Goal: Information Seeking & Learning: Learn about a topic

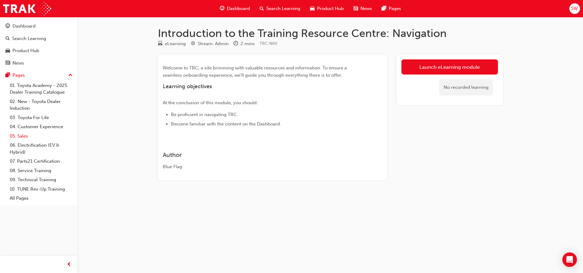
click at [26, 137] on link "05. Sales" at bounding box center [41, 136] width 68 height 9
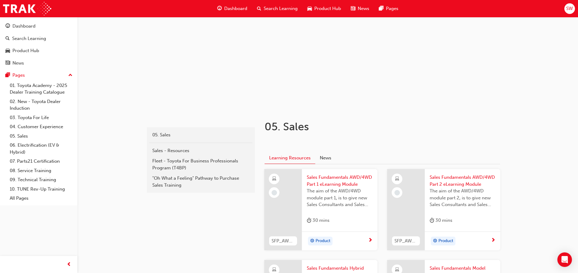
scroll to position [121, 0]
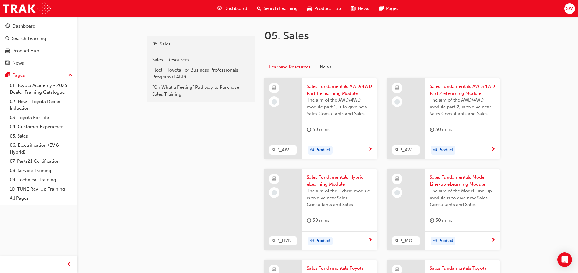
click at [336, 155] on div "Product" at bounding box center [340, 150] width 76 height 19
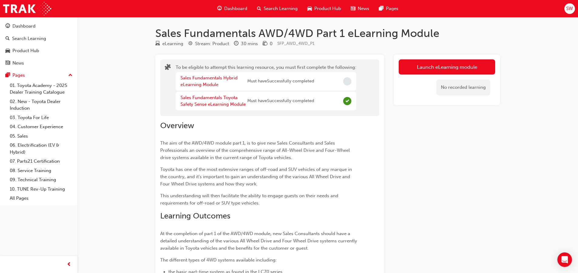
click at [290, 84] on span "Must have Successfully completed" at bounding box center [280, 81] width 67 height 7
click at [221, 79] on link "Sales Fundamentals Hybrid eLearning Module" at bounding box center [209, 81] width 57 height 12
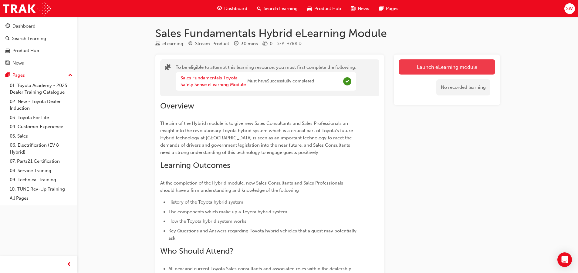
click at [414, 69] on button "Launch eLearning module" at bounding box center [447, 66] width 96 height 15
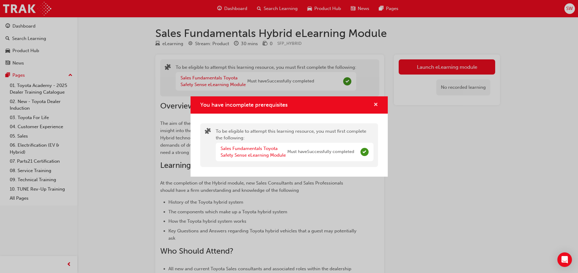
click at [375, 103] on span "cross-icon" at bounding box center [375, 105] width 5 height 5
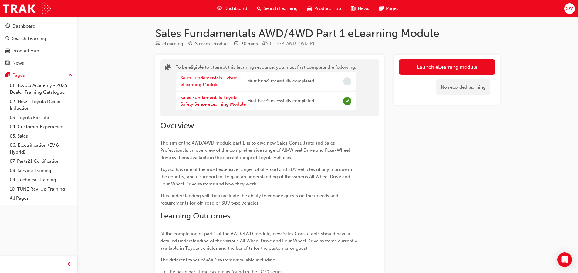
click at [301, 83] on span "Must have Successfully completed" at bounding box center [280, 81] width 67 height 7
click at [333, 82] on div "Sales Fundamentals Hybrid eLearning Module Must have Successfully completed" at bounding box center [266, 81] width 181 height 19
click at [350, 82] on span "Incomplete" at bounding box center [347, 81] width 8 height 8
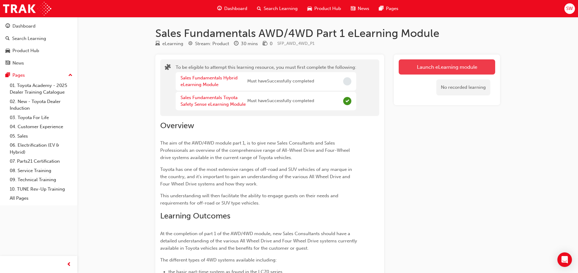
click at [413, 67] on button "Launch eLearning module" at bounding box center [447, 66] width 96 height 15
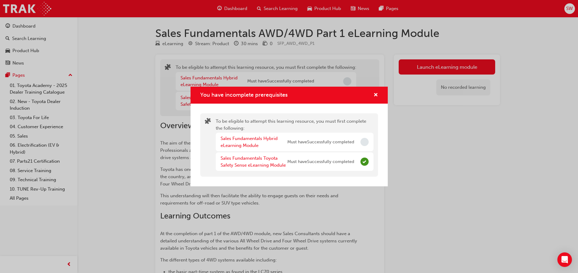
click at [363, 141] on span "Incomplete" at bounding box center [364, 142] width 8 height 8
click at [244, 135] on div "Sales Fundamentals Hybrid eLearning Module" at bounding box center [254, 142] width 67 height 14
click at [250, 143] on link "Sales Fundamentals Hybrid eLearning Module" at bounding box center [249, 142] width 57 height 12
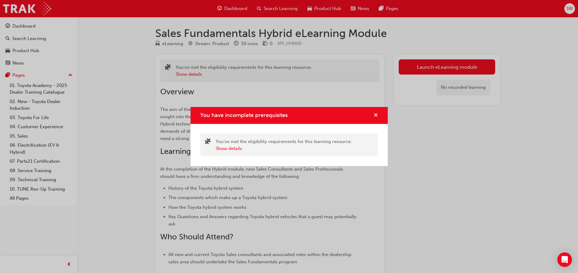
click at [375, 115] on span "cross-icon" at bounding box center [375, 115] width 5 height 5
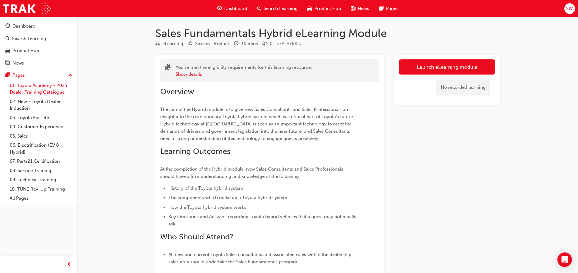
click at [30, 88] on link "01. Toyota Academy - 2025 Dealer Training Catalogue" at bounding box center [41, 89] width 68 height 16
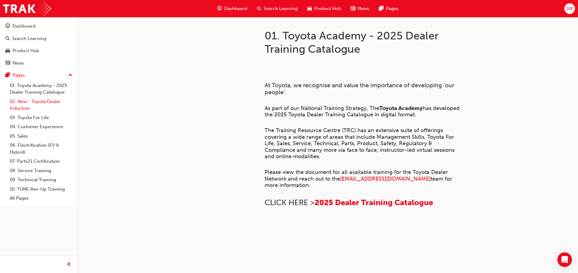
click at [41, 104] on link "02. New - Toyota Dealer Induction" at bounding box center [41, 105] width 68 height 16
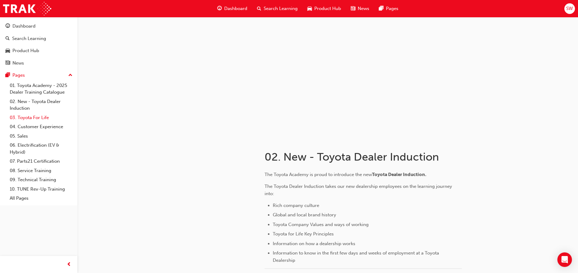
click at [41, 119] on link "03. Toyota For Life" at bounding box center [41, 117] width 68 height 9
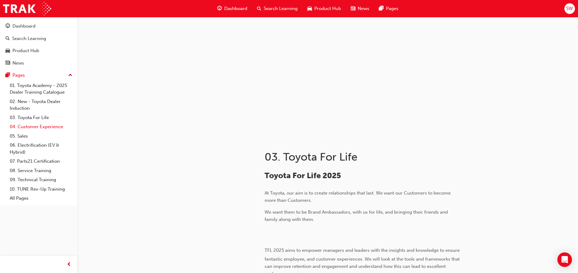
click at [40, 127] on link "04. Customer Experience" at bounding box center [41, 126] width 68 height 9
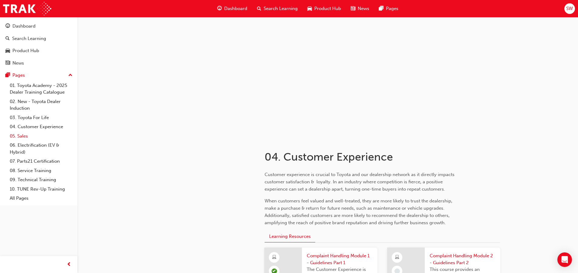
click at [32, 136] on link "05. Sales" at bounding box center [41, 136] width 68 height 9
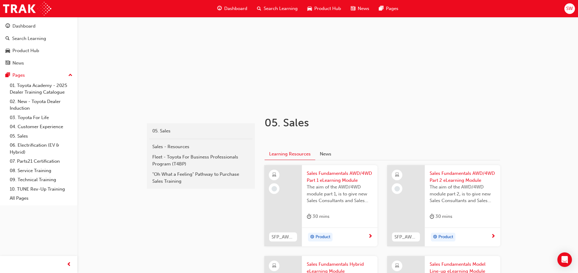
scroll to position [91, 0]
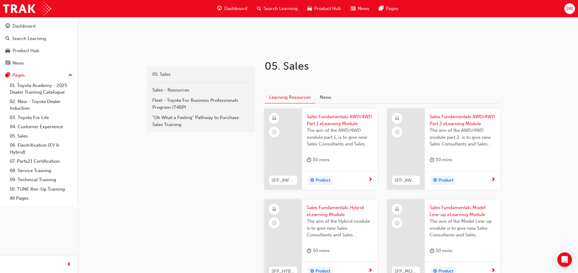
click at [425, 176] on div "Product" at bounding box center [463, 180] width 76 height 19
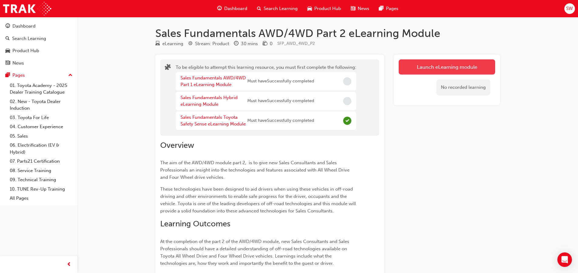
click at [425, 69] on button "Launch eLearning module" at bounding box center [447, 66] width 96 height 15
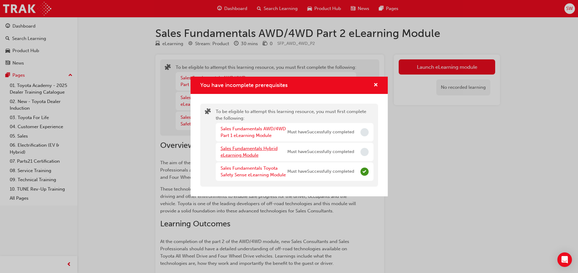
click at [236, 150] on link "Sales Fundamentals Hybrid eLearning Module" at bounding box center [249, 152] width 57 height 12
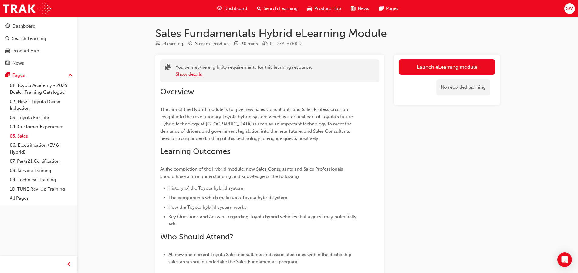
click at [21, 138] on link "05. Sales" at bounding box center [41, 136] width 68 height 9
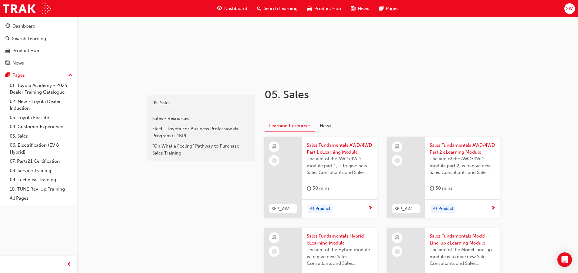
scroll to position [91, 0]
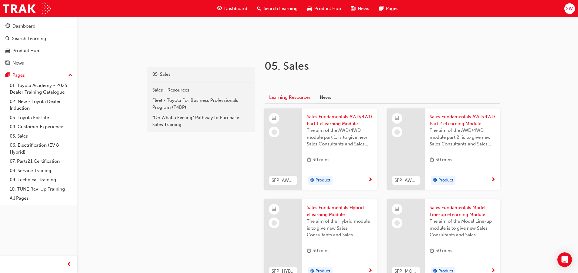
click at [370, 178] on span "next-icon" at bounding box center [370, 179] width 5 height 5
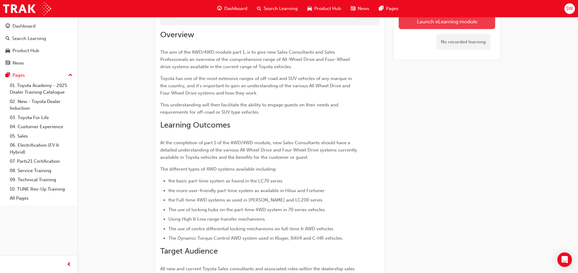
click at [413, 28] on button "Launch eLearning module" at bounding box center [447, 21] width 96 height 15
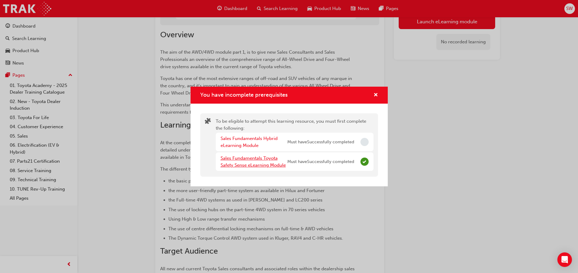
click at [266, 159] on link "Sales Fundamentals Toyota Safety Sense eLearning Module" at bounding box center [253, 162] width 65 height 12
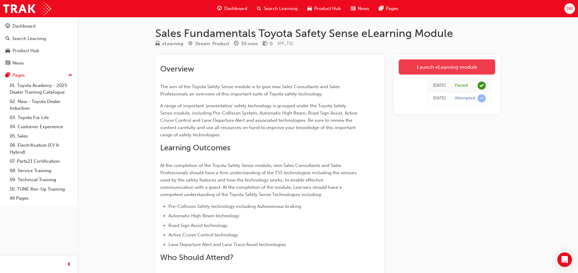
click at [430, 60] on link "Launch eLearning module" at bounding box center [447, 66] width 96 height 15
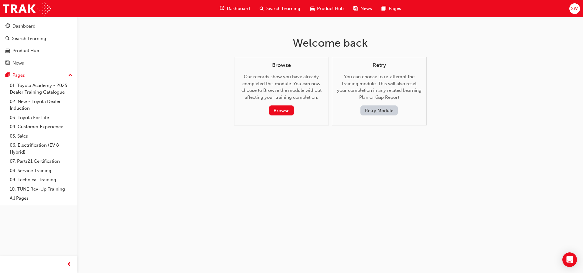
click at [383, 109] on button "Retry Module" at bounding box center [378, 111] width 37 height 10
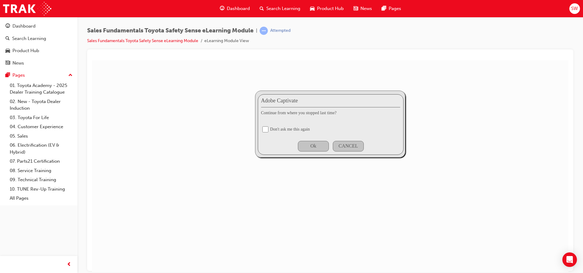
click at [271, 135] on div "Adobe Captivate Continue from where you stopped last time? Don't ask me this ag…" at bounding box center [331, 124] width 146 height 61
click at [261, 132] on div "Adobe Captivate Continue from where you stopped last time? Don't ask me this ag…" at bounding box center [331, 124] width 146 height 61
click at [265, 130] on input "checkbox" at bounding box center [265, 129] width 6 height 6
checkbox input "true"
click at [308, 144] on div "Ok" at bounding box center [313, 146] width 31 height 11
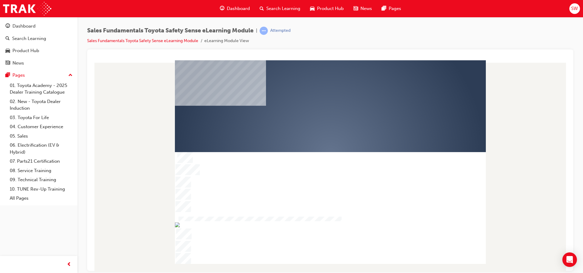
click at [312, 138] on div "play" at bounding box center [312, 138] width 0 height 0
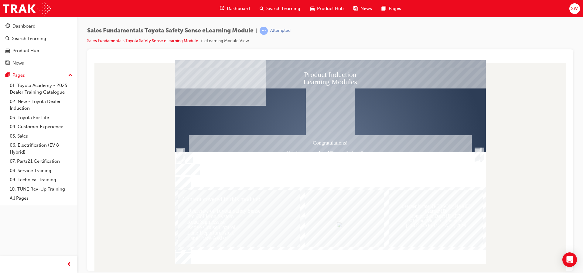
click at [479, 150] on div "Product Induction Learning Modules Congratulations! You have completed Toyota S…" at bounding box center [330, 162] width 311 height 204
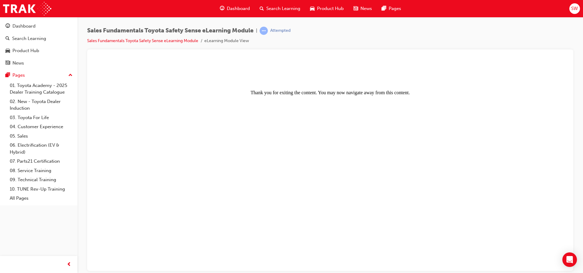
click at [298, 99] on body "Thank you for exiting the content. You may now navigate away from this content." at bounding box center [329, 165] width 471 height 207
click at [28, 136] on link "05. Sales" at bounding box center [41, 136] width 68 height 9
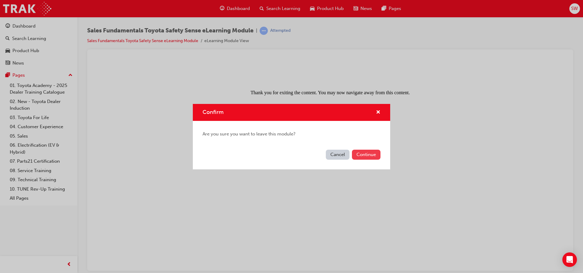
drag, startPoint x: 370, startPoint y: 162, endPoint x: 367, endPoint y: 159, distance: 4.3
click at [369, 162] on div "Cancel Continue" at bounding box center [291, 158] width 197 height 22
click at [363, 151] on button "Continue" at bounding box center [366, 155] width 29 height 10
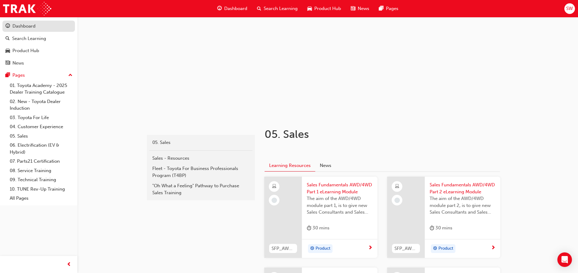
scroll to position [61, 0]
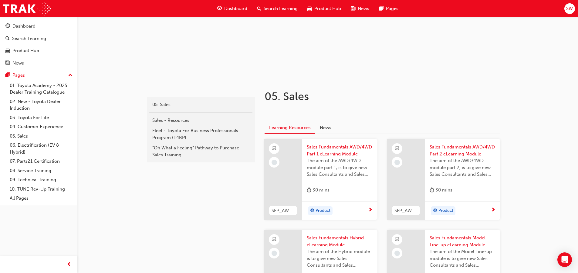
click at [371, 211] on span "next-icon" at bounding box center [370, 210] width 5 height 5
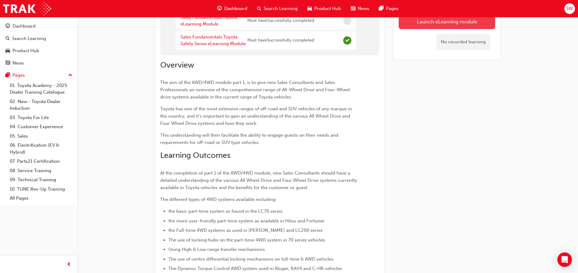
click at [418, 29] on button "Launch eLearning module" at bounding box center [447, 21] width 96 height 15
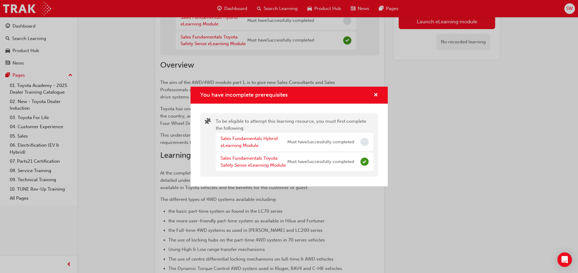
click at [365, 142] on span "Incomplete" at bounding box center [364, 142] width 8 height 8
click at [347, 144] on span "Must have Successfully completed" at bounding box center [320, 142] width 67 height 7
click at [254, 144] on link "Sales Fundamentals Hybrid eLearning Module" at bounding box center [249, 142] width 57 height 12
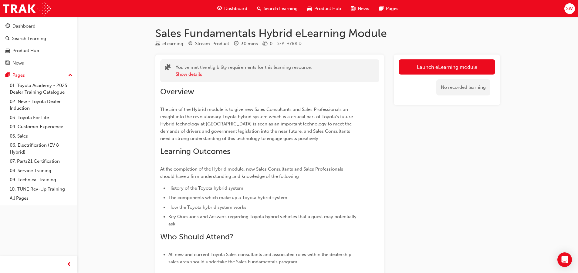
click at [182, 73] on button "Show details" at bounding box center [189, 74] width 26 height 7
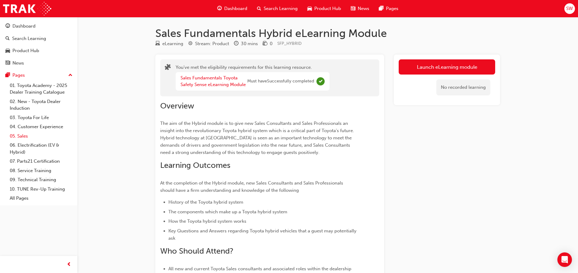
click at [23, 133] on link "05. Sales" at bounding box center [41, 136] width 68 height 9
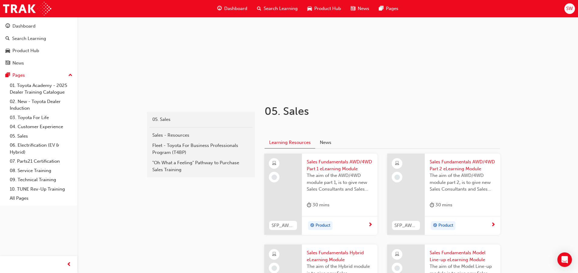
scroll to position [91, 0]
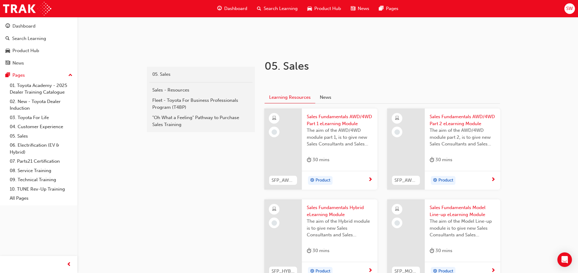
click at [494, 183] on span "next-icon" at bounding box center [493, 179] width 5 height 5
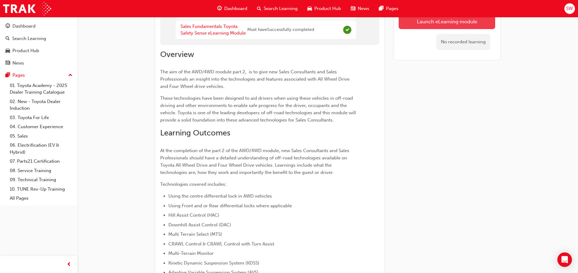
click at [458, 27] on button "Launch eLearning module" at bounding box center [447, 21] width 96 height 15
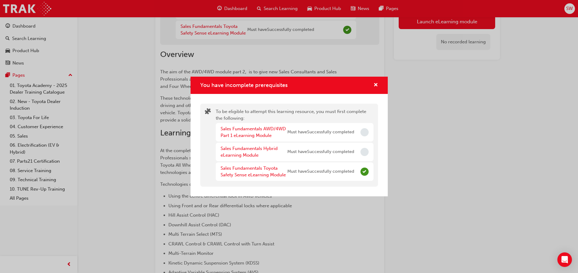
drag, startPoint x: 342, startPoint y: 129, endPoint x: 336, endPoint y: 131, distance: 5.9
click at [340, 130] on span "Must have Successfully completed" at bounding box center [320, 132] width 67 height 7
click at [249, 142] on div "Sales Fundamentals AWD/4WD Part 1 eLearning Module Must have Successfully compl…" at bounding box center [295, 152] width 158 height 58
click at [241, 133] on div "Sales Fundamentals AWD/4WD Part 1 eLearning Module" at bounding box center [254, 133] width 67 height 14
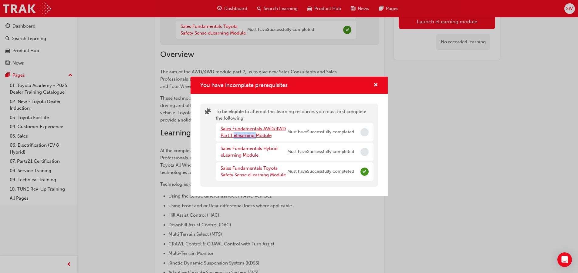
click at [229, 135] on link "Sales Fundamentals AWD/4WD Part 1 eLearning Module" at bounding box center [253, 132] width 65 height 12
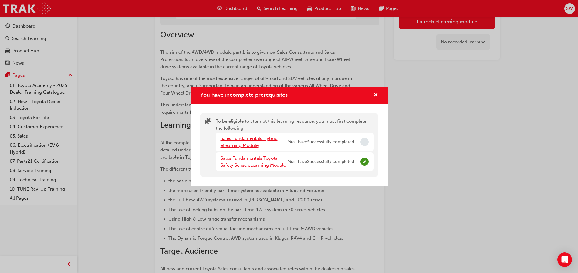
click at [235, 144] on link "Sales Fundamentals Hybrid eLearning Module" at bounding box center [249, 142] width 57 height 12
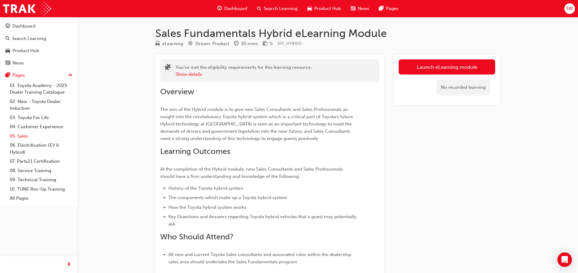
click at [25, 135] on link "05. Sales" at bounding box center [41, 136] width 68 height 9
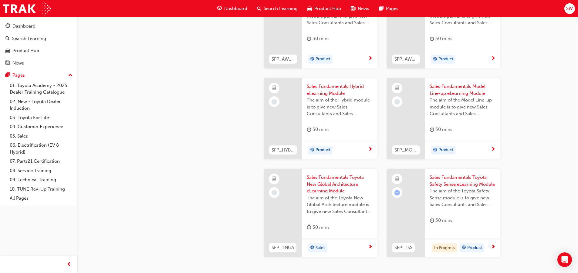
click at [366, 148] on div "Product" at bounding box center [337, 150] width 61 height 9
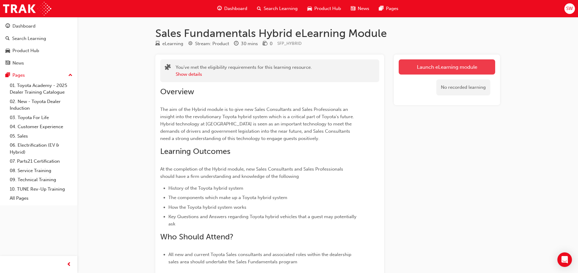
click at [438, 64] on link "Launch eLearning module" at bounding box center [447, 66] width 96 height 15
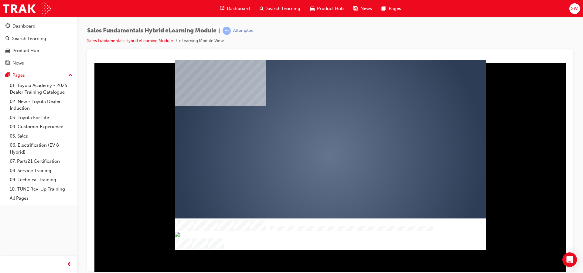
click at [312, 138] on div "play" at bounding box center [312, 138] width 0 height 0
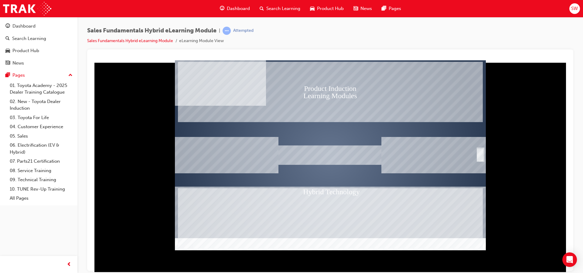
click at [419, 207] on div "Hybrid Technology" at bounding box center [330, 218] width 305 height 61
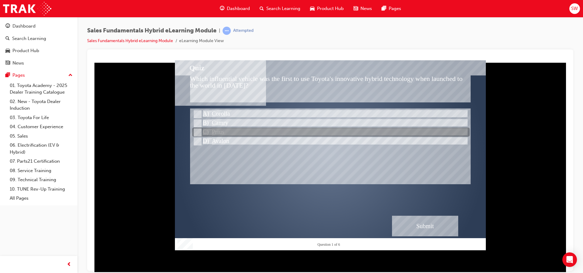
click at [209, 131] on div at bounding box center [330, 132] width 277 height 9
radio input "true"
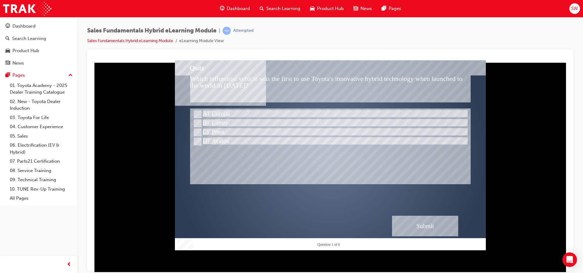
click at [447, 225] on div "Submit" at bounding box center [425, 226] width 66 height 21
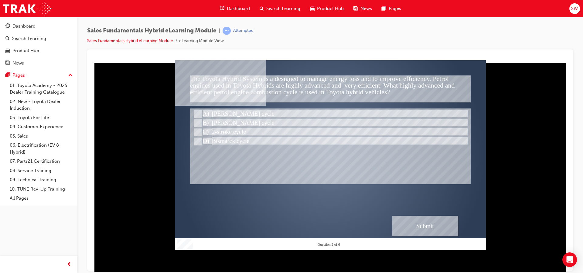
click at [209, 109] on div at bounding box center [330, 146] width 280 height 76
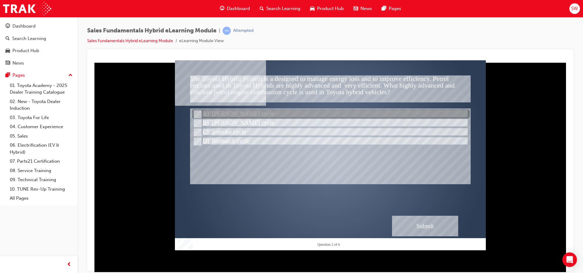
click at [209, 110] on div at bounding box center [330, 114] width 277 height 9
radio input "true"
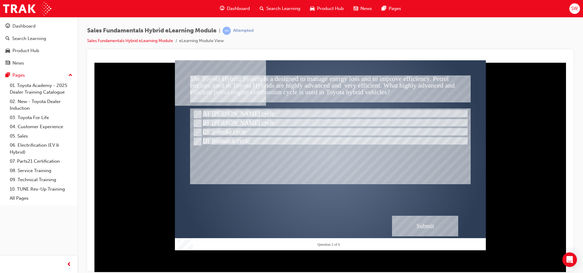
click at [437, 223] on div "Submit" at bounding box center [425, 226] width 66 height 21
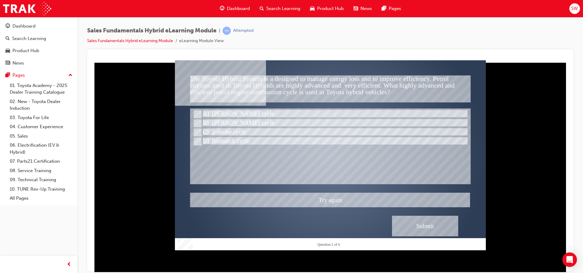
drag, startPoint x: 211, startPoint y: 123, endPoint x: 314, endPoint y: 152, distance: 106.7
click at [212, 123] on div at bounding box center [330, 155] width 311 height 190
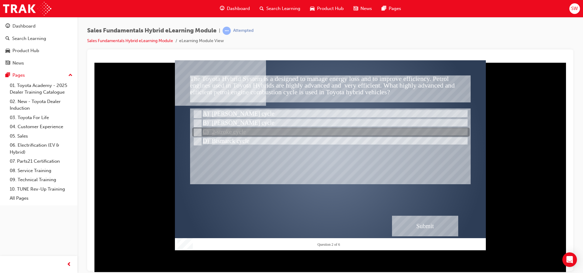
click at [197, 131] on input "2-stroke cycle" at bounding box center [197, 132] width 7 height 7
radio input "true"
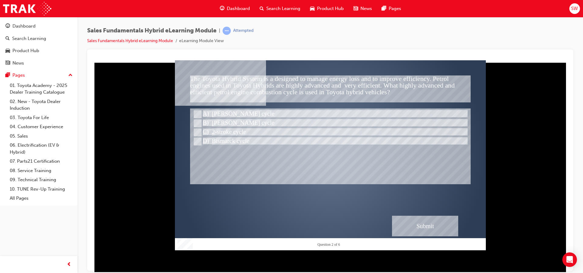
click at [421, 228] on div "Submit" at bounding box center [425, 226] width 66 height 21
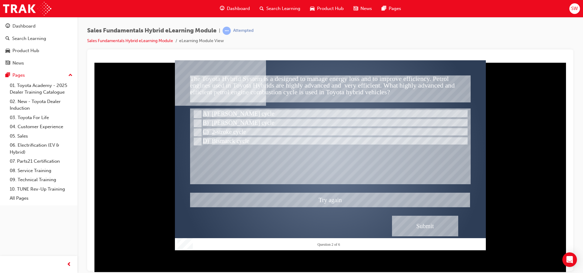
click at [197, 142] on div at bounding box center [330, 155] width 311 height 190
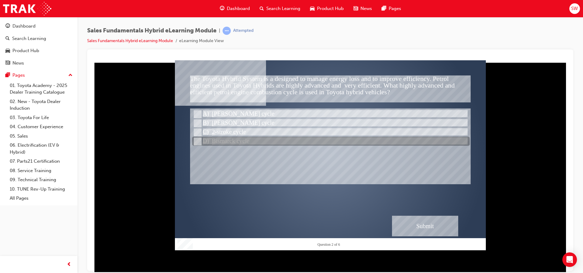
click at [200, 143] on input "Bismarck cycle" at bounding box center [197, 141] width 7 height 7
radio input "true"
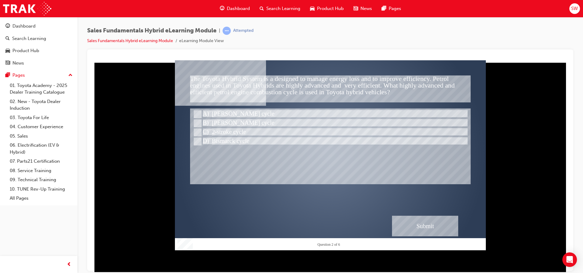
click at [424, 222] on div "Submit" at bounding box center [425, 226] width 66 height 21
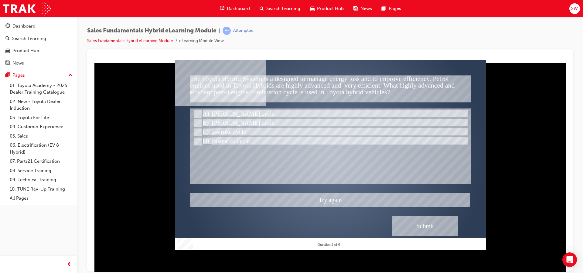
click at [199, 121] on div at bounding box center [330, 155] width 311 height 190
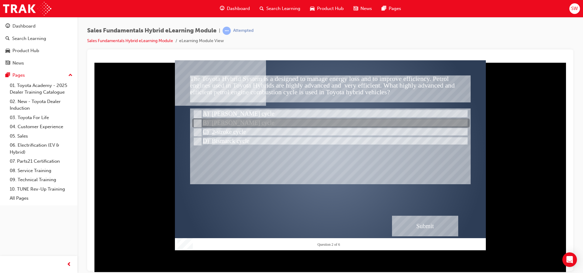
click at [198, 122] on input "Atkinson cycle" at bounding box center [197, 123] width 7 height 7
radio input "true"
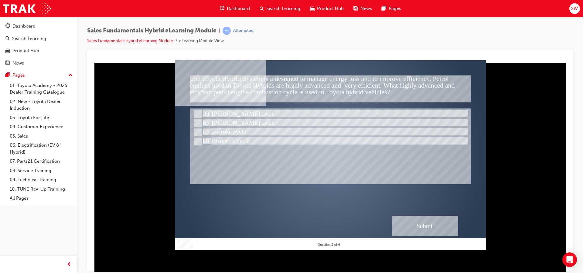
click at [432, 228] on div "Submit" at bounding box center [425, 226] width 66 height 21
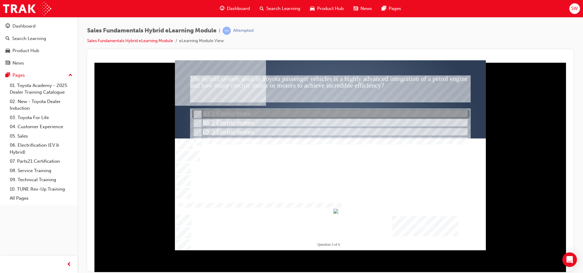
click at [197, 112] on input "1 Electric motor" at bounding box center [197, 114] width 7 height 7
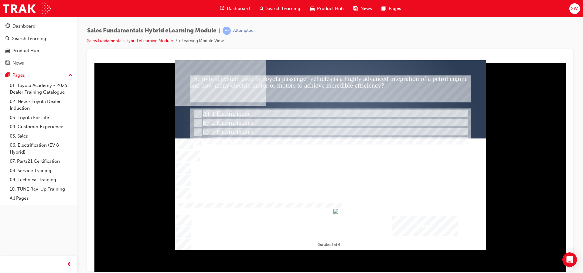
click at [436, 227] on div "Submit" at bounding box center [425, 226] width 66 height 21
click at [201, 123] on div at bounding box center [330, 155] width 311 height 190
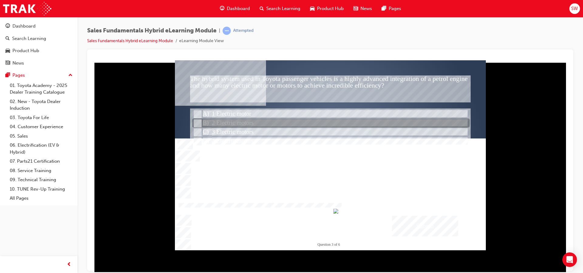
click at [201, 123] on div at bounding box center [330, 123] width 277 height 9
radio input "false"
radio input "true"
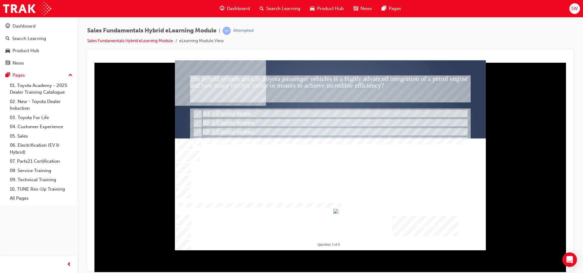
click at [457, 227] on div "Submit" at bounding box center [425, 226] width 66 height 21
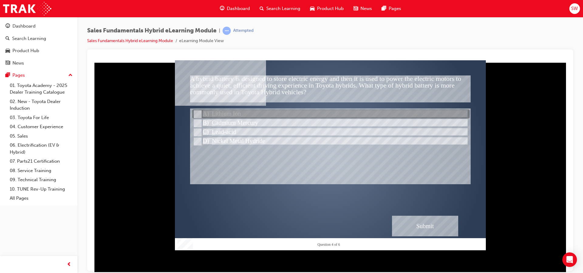
click at [195, 114] on input "Lithium Ion" at bounding box center [197, 114] width 7 height 7
radio input "true"
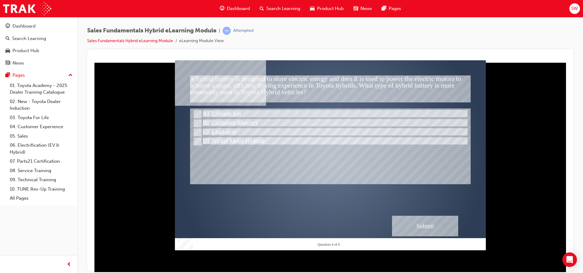
click at [417, 220] on div "Submit" at bounding box center [425, 226] width 66 height 21
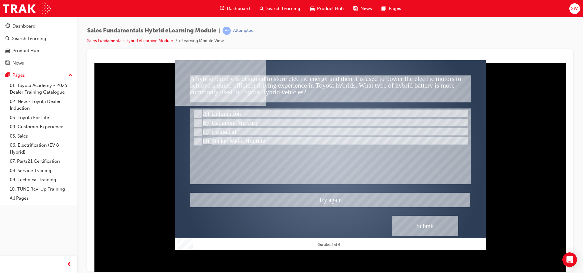
click at [196, 122] on div at bounding box center [330, 155] width 311 height 190
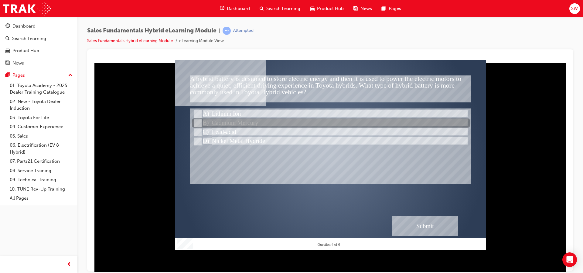
click at [196, 124] on input "Cadmium Mercury" at bounding box center [197, 123] width 7 height 7
radio input "true"
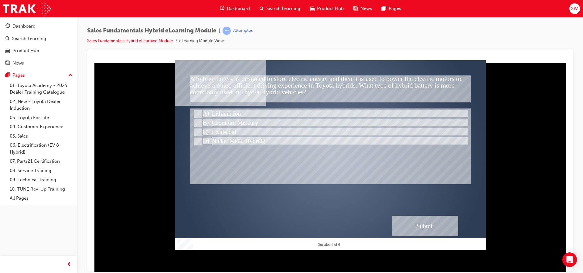
click at [424, 223] on div "Submit" at bounding box center [425, 226] width 66 height 21
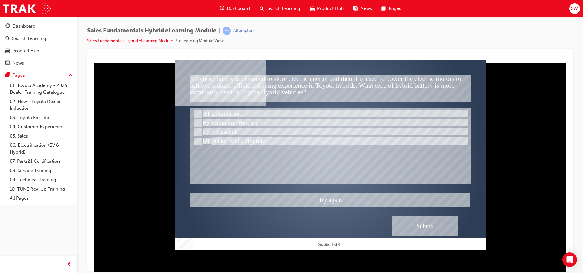
click at [196, 140] on div at bounding box center [330, 155] width 311 height 190
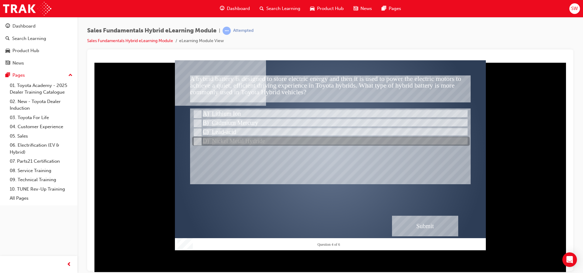
click at [196, 142] on input "Nickel Metal Hydride" at bounding box center [197, 141] width 7 height 7
radio input "true"
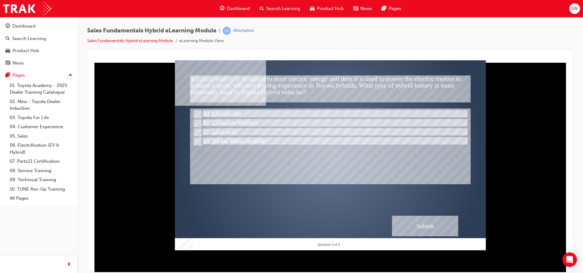
click at [445, 226] on div "Submit" at bounding box center [425, 226] width 66 height 21
click at [407, 228] on div "Submit" at bounding box center [425, 226] width 66 height 21
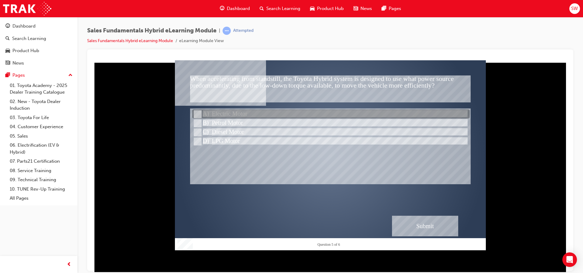
click at [198, 111] on input "Electric Motor" at bounding box center [197, 114] width 7 height 7
radio input "true"
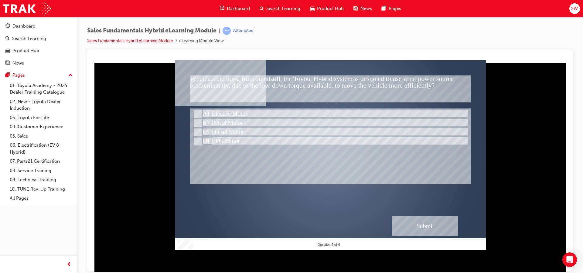
click at [420, 223] on div "Submit" at bounding box center [425, 226] width 66 height 21
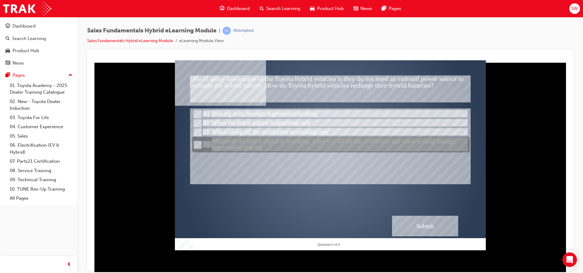
click at [198, 144] on input "Whenever the petrol engine is operating, when you lift off the accelerator and …" at bounding box center [197, 145] width 7 height 7
radio input "true"
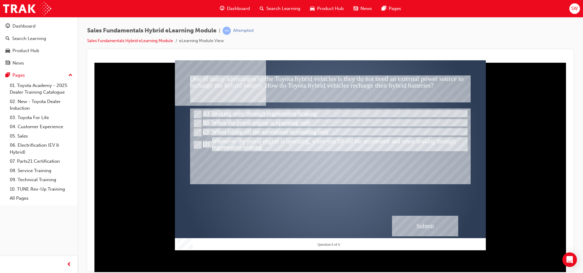
click at [421, 225] on div "Submit" at bounding box center [425, 226] width 66 height 21
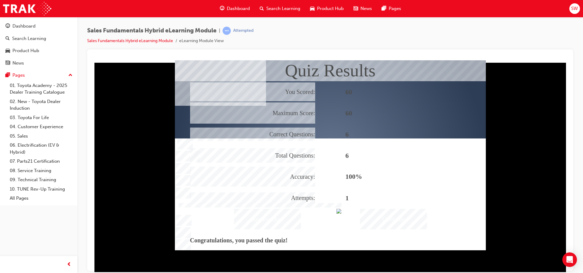
click at [408, 220] on div "Continue" at bounding box center [393, 219] width 67 height 21
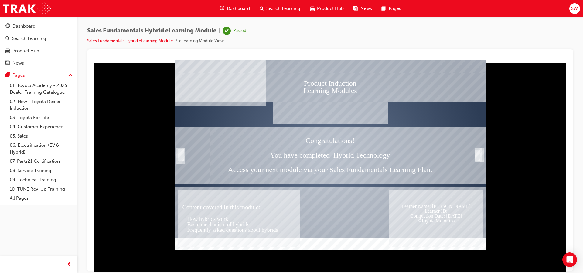
click at [479, 155] on div "Trigger this button to exit" at bounding box center [477, 155] width 6 height 12
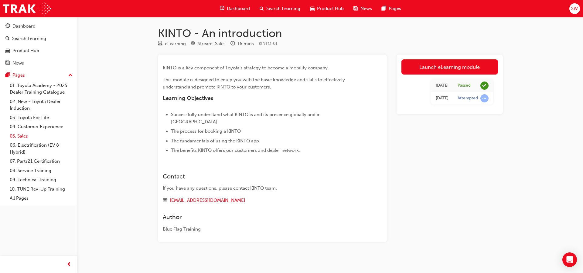
click at [33, 137] on link "05. Sales" at bounding box center [41, 136] width 68 height 9
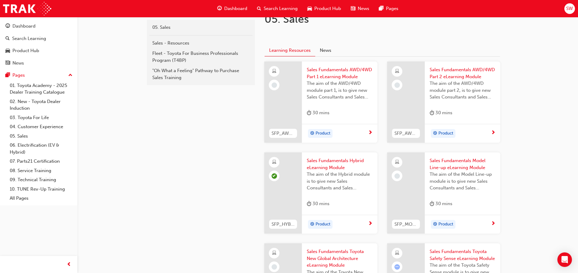
scroll to position [212, 0]
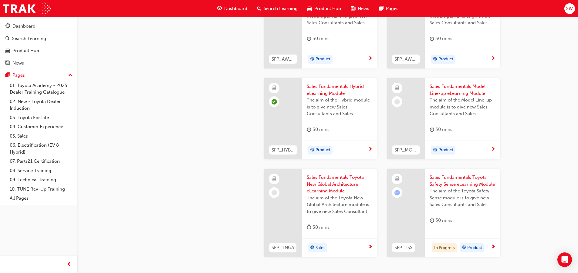
click at [493, 150] on span "next-icon" at bounding box center [493, 149] width 5 height 5
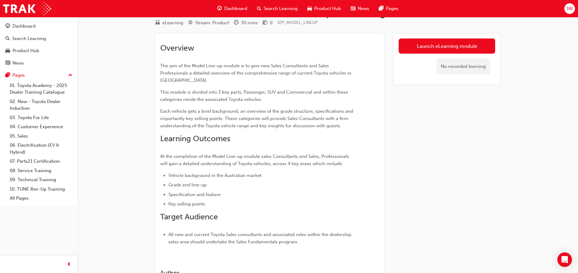
scroll to position [20, 0]
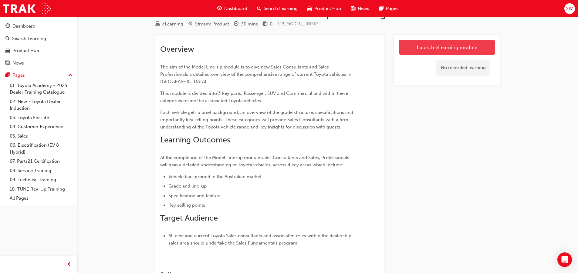
click at [407, 51] on link "Launch eLearning module" at bounding box center [447, 47] width 96 height 15
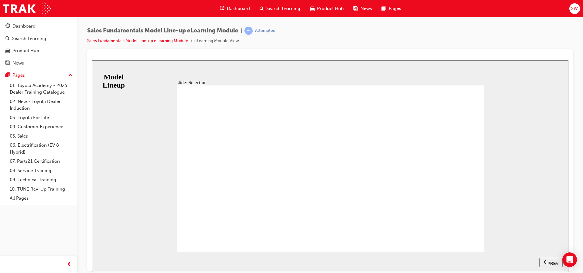
click at [540, 198] on div "slide: Selection Group 1 Rectangle 2 Rectangle 1 The modules in this program wi…" at bounding box center [330, 166] width 476 height 212
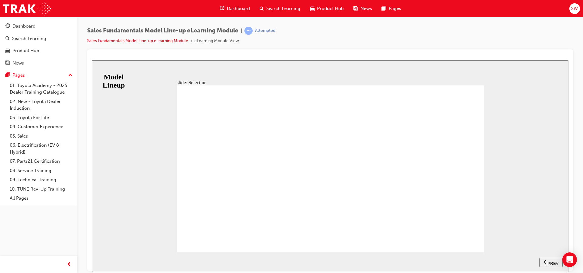
drag, startPoint x: 251, startPoint y: 155, endPoint x: 193, endPoint y: 166, distance: 58.4
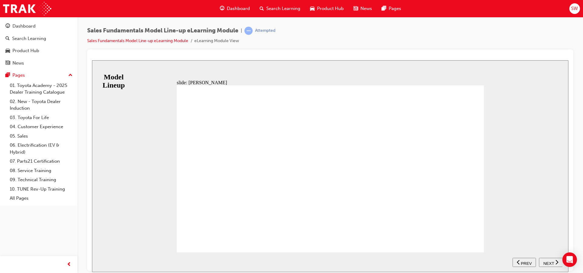
drag, startPoint x: 441, startPoint y: 207, endPoint x: 440, endPoint y: 142, distance: 64.6
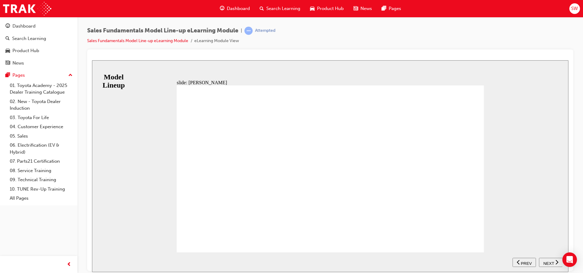
drag, startPoint x: 461, startPoint y: 186, endPoint x: 477, endPoint y: 261, distance: 76.2
click at [477, 261] on div "slide: Yaris STYLE - Spacious with sophisticated interior. - Bold exterior styl…" at bounding box center [330, 166] width 476 height 212
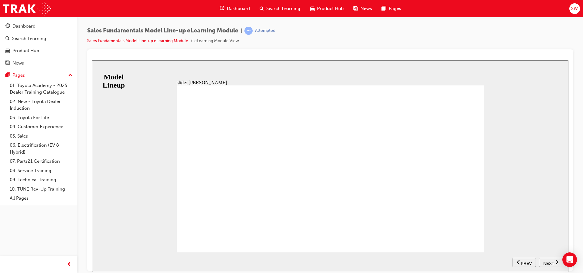
drag, startPoint x: 472, startPoint y: 249, endPoint x: 470, endPoint y: 245, distance: 4.4
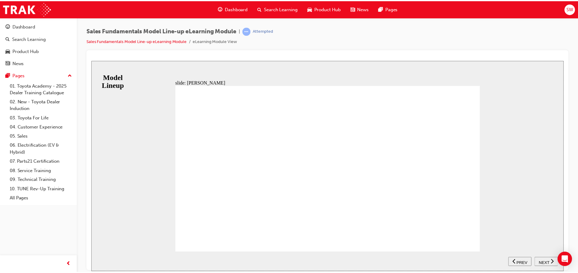
scroll to position [0, 0]
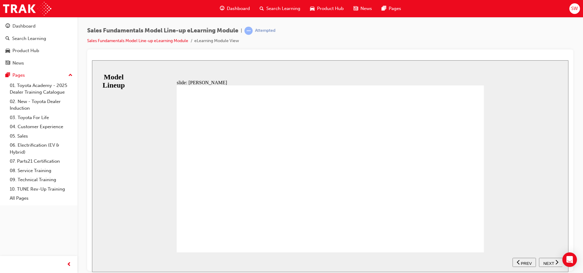
drag, startPoint x: 459, startPoint y: 226, endPoint x: 455, endPoint y: 140, distance: 86.2
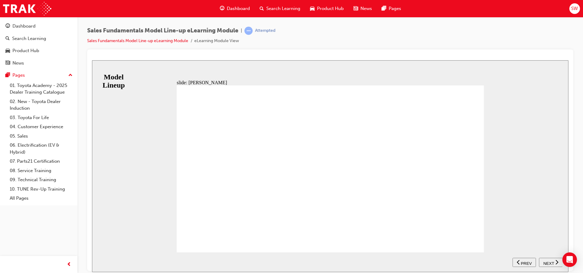
click at [187, 239] on div "RANGE ZR ASCENT SPORT SX Table with 4 columns and 2 rows 1.5 L correct icon 1 c…" at bounding box center [330, 171] width 307 height 173
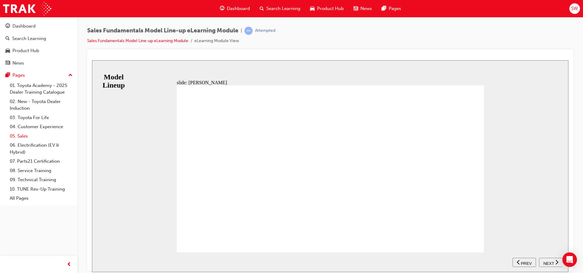
click at [22, 134] on link "05. Sales" at bounding box center [41, 136] width 68 height 9
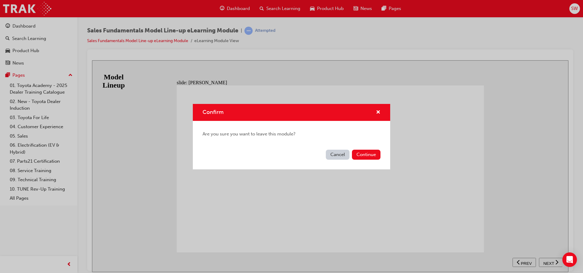
click at [338, 154] on button "Cancel" at bounding box center [338, 155] width 24 height 10
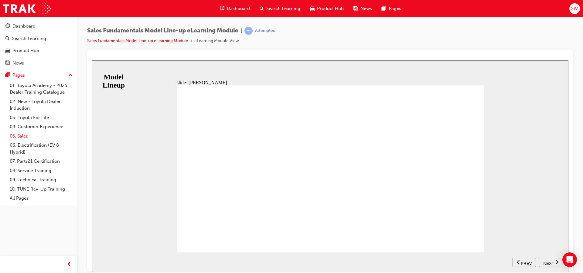
click at [25, 136] on link "05. Sales" at bounding box center [41, 136] width 68 height 9
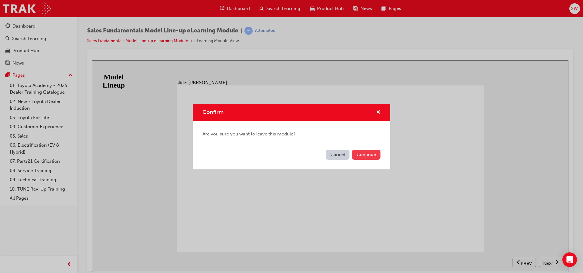
click at [367, 154] on button "Continue" at bounding box center [366, 155] width 29 height 10
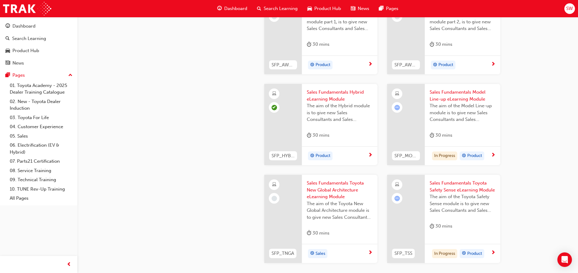
scroll to position [212, 0]
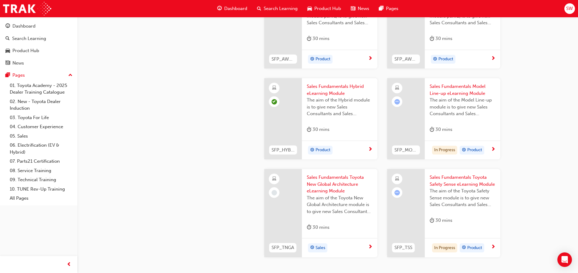
click at [371, 247] on span "next-icon" at bounding box center [370, 247] width 5 height 5
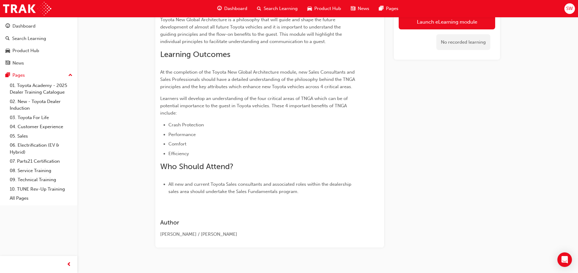
scroll to position [138, 0]
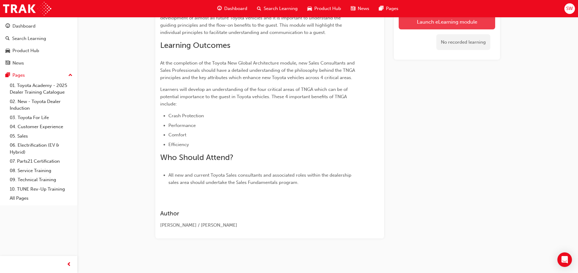
click at [435, 22] on link "Launch eLearning module" at bounding box center [447, 21] width 96 height 15
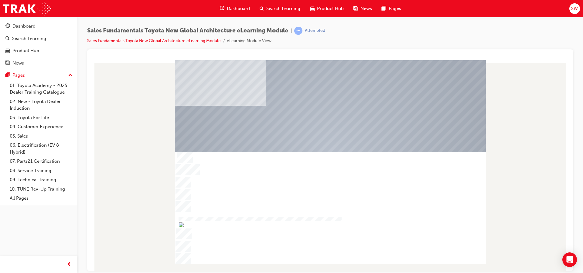
drag, startPoint x: 324, startPoint y: 235, endPoint x: 317, endPoint y: 233, distance: 7.1
click at [321, 234] on div at bounding box center [330, 155] width 311 height 175
click at [269, 227] on div at bounding box center [330, 222] width 311 height 10
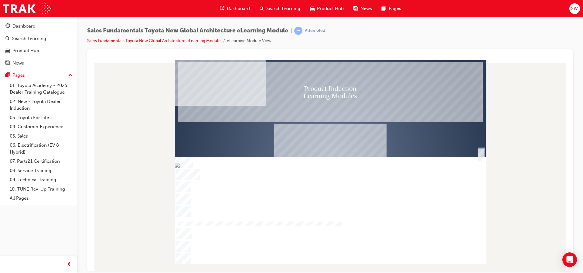
drag, startPoint x: 273, startPoint y: 261, endPoint x: 266, endPoint y: 259, distance: 7.9
click at [267, 259] on div at bounding box center [330, 210] width 311 height 107
click at [205, 263] on div at bounding box center [330, 210] width 311 height 107
click at [478, 157] on div "SmartShape" at bounding box center [481, 161] width 6 height 13
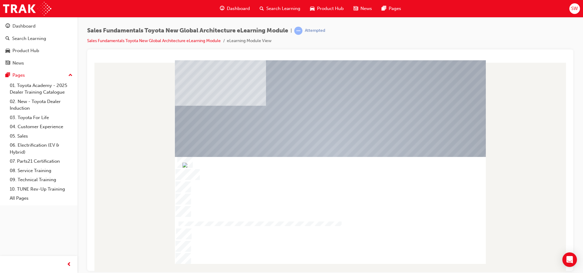
drag, startPoint x: 272, startPoint y: 261, endPoint x: 277, endPoint y: 260, distance: 5.8
click at [187, 167] on img "Progress, Slide 1 of 19" at bounding box center [184, 165] width 5 height 5
